Goal: Task Accomplishment & Management: Use online tool/utility

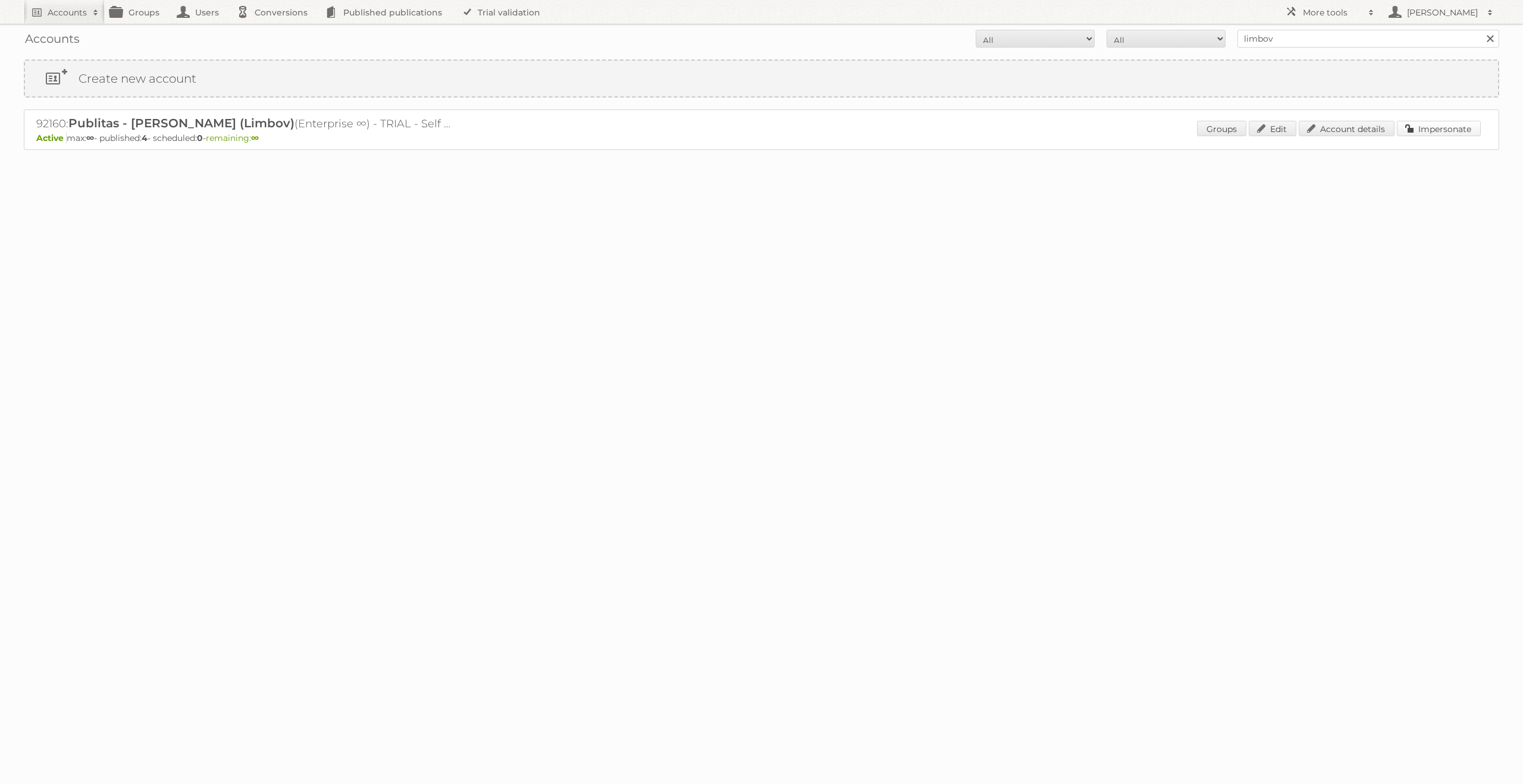
click at [1452, 135] on link "Impersonate" at bounding box center [1439, 129] width 84 height 15
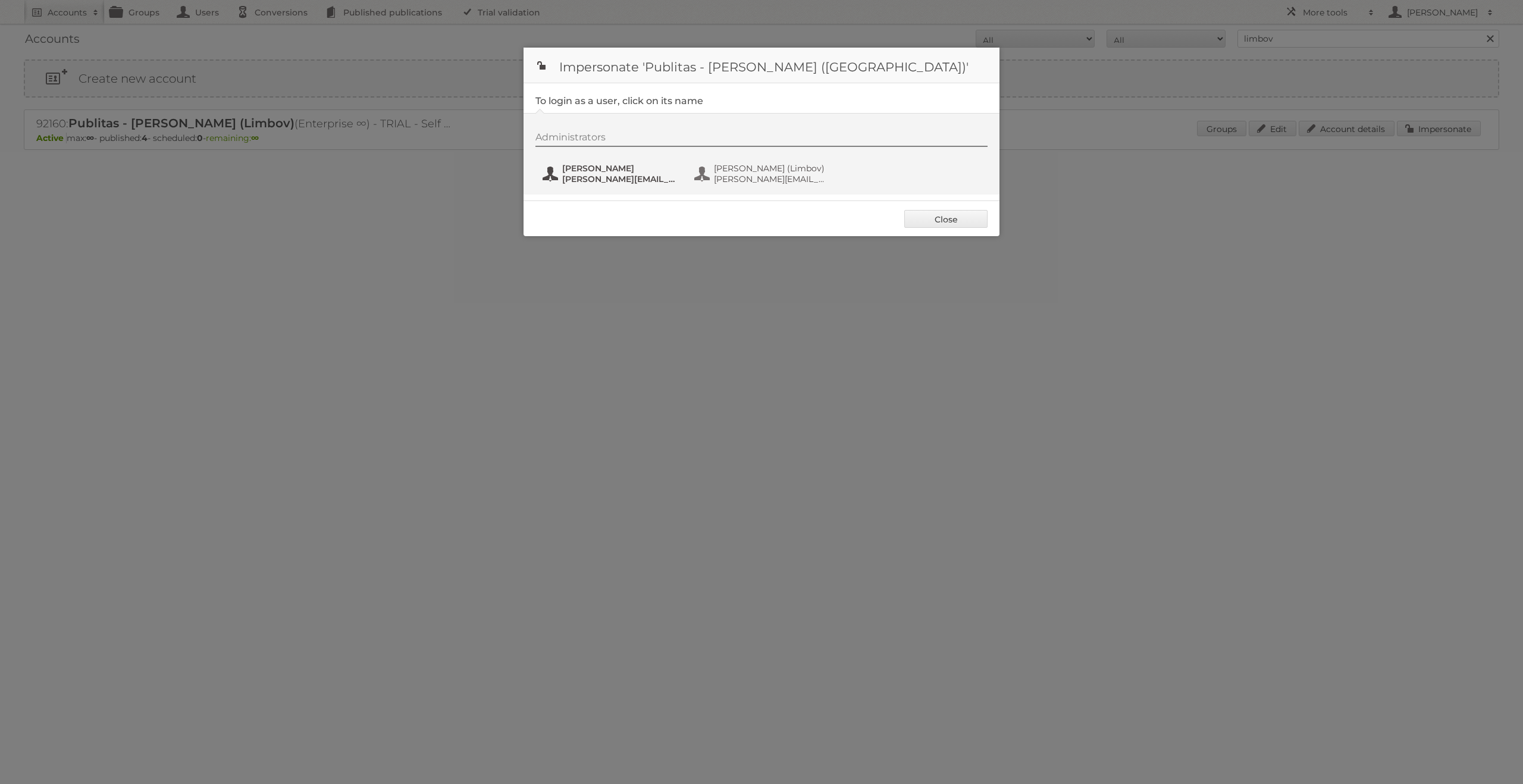
click at [600, 172] on span "[PERSON_NAME]" at bounding box center [619, 168] width 115 height 11
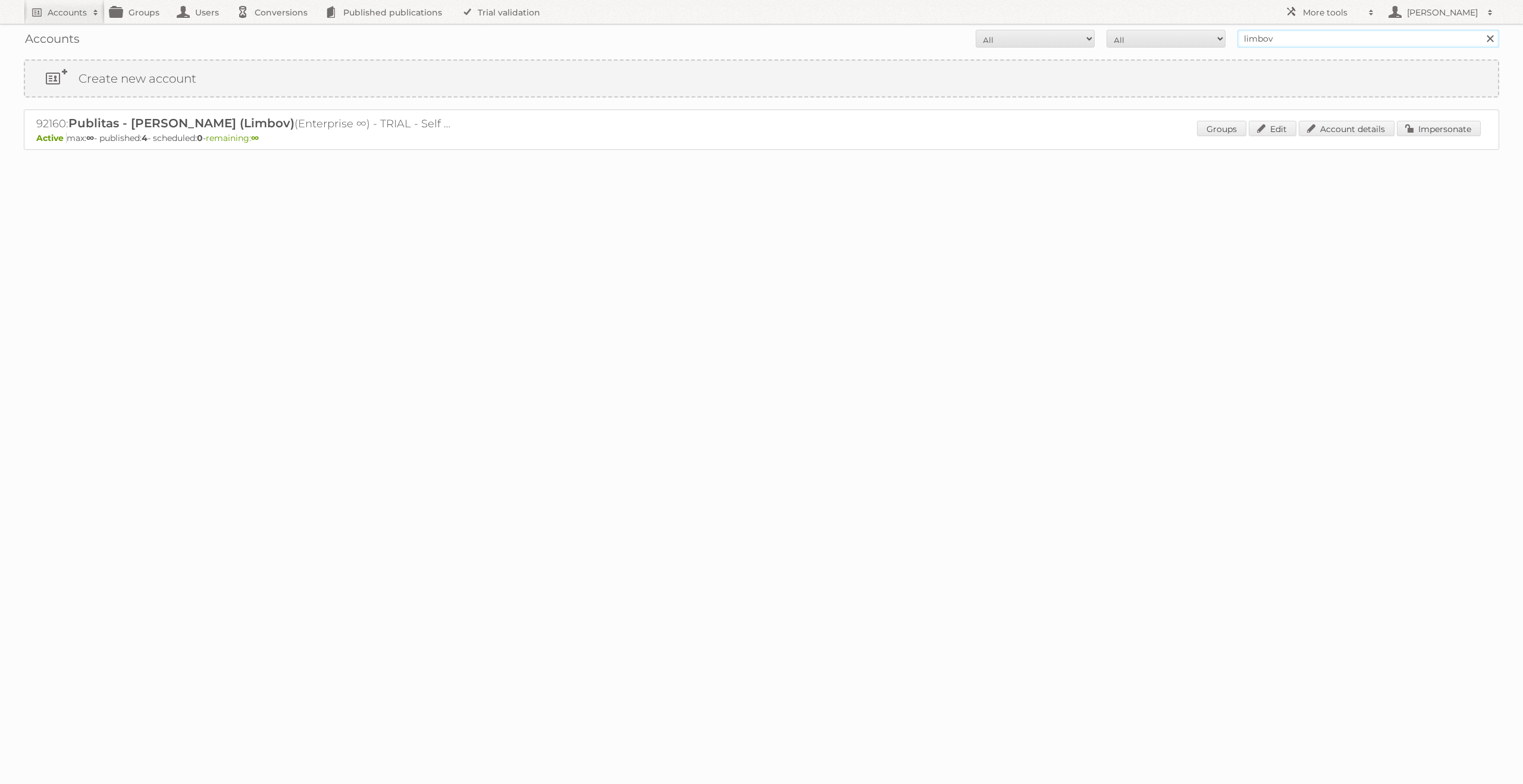
click at [1287, 45] on input "limbov" at bounding box center [1368, 38] width 262 height 18
type input "[PERSON_NAME]"
click at [1481, 29] on input "Search" at bounding box center [1489, 38] width 18 height 18
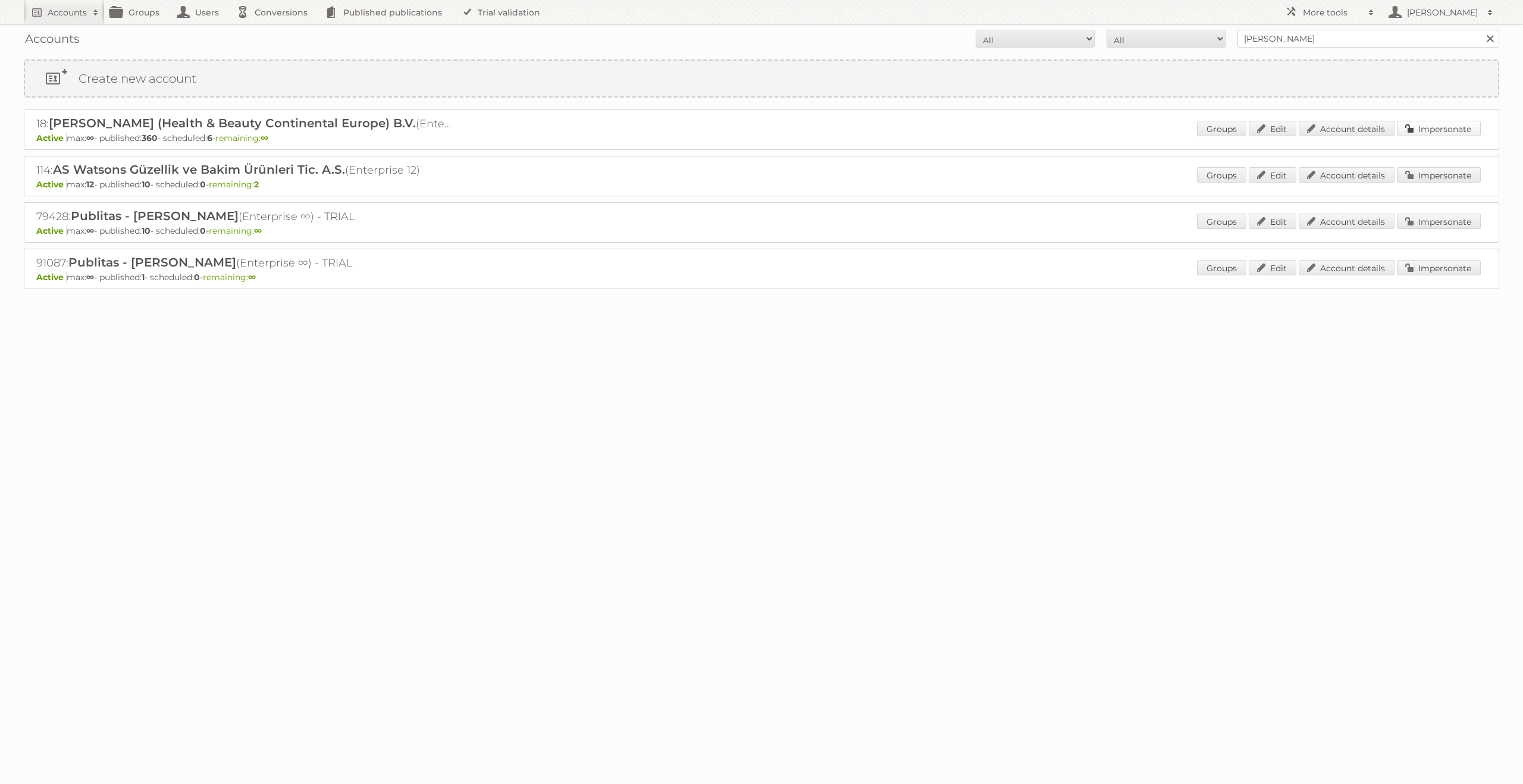
click at [1436, 127] on link "Impersonate" at bounding box center [1439, 129] width 84 height 15
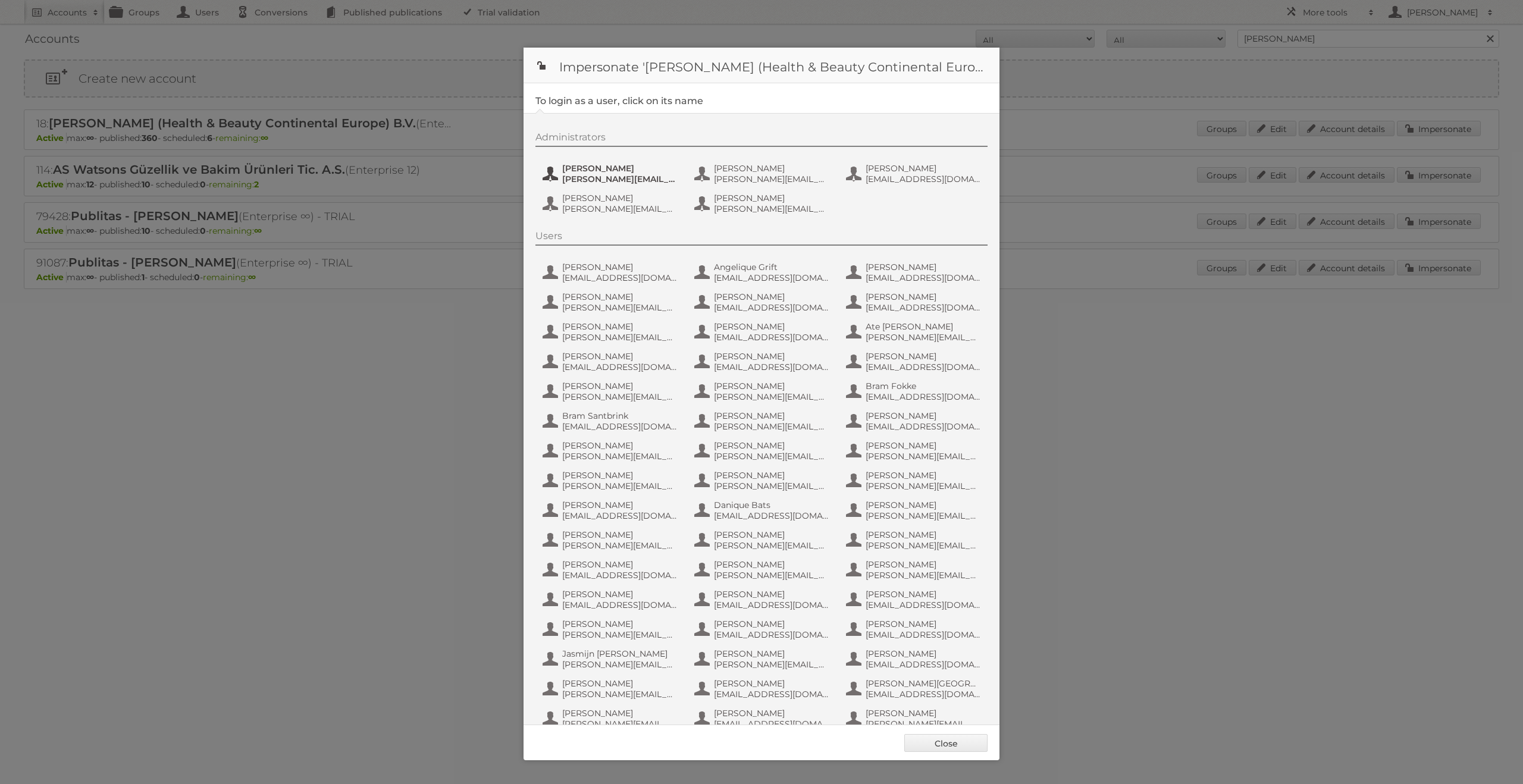
click at [647, 169] on span "Etienne Nauta" at bounding box center [619, 168] width 115 height 11
